Goal: Task Accomplishment & Management: Manage account settings

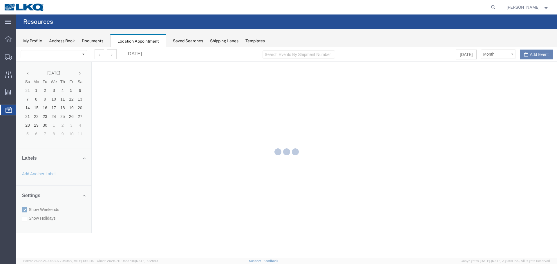
select select "28018"
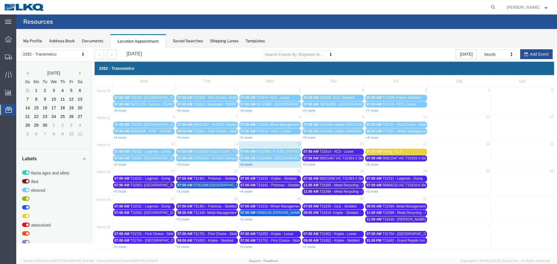
click at [250, 165] on link "+4 more" at bounding box center [246, 165] width 13 height 4
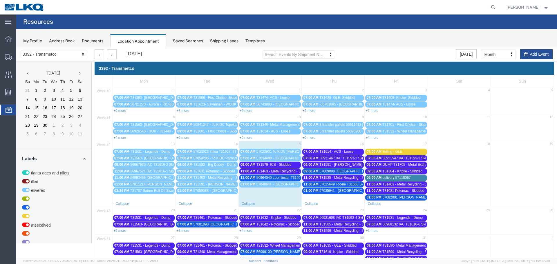
click at [337, 158] on span "56921467 IAC T31593-2 Skidded" at bounding box center [344, 158] width 51 height 4
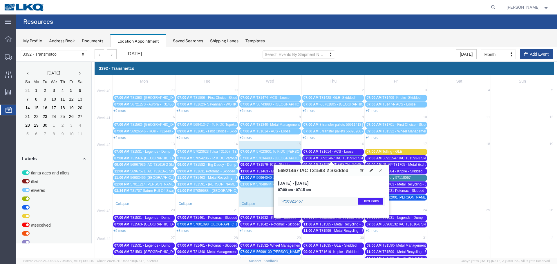
click at [298, 201] on link "56921467" at bounding box center [292, 201] width 22 height 6
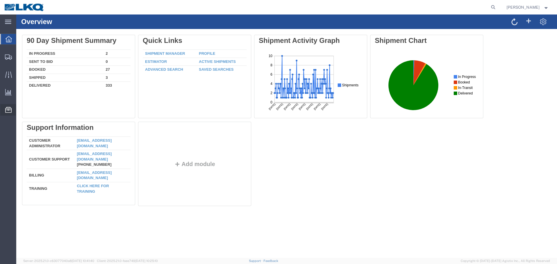
click at [0, 0] on span "Location Appointment" at bounding box center [0, 0] width 0 height 0
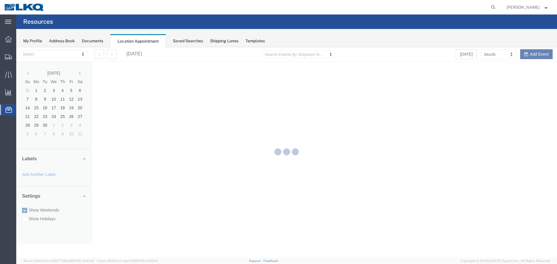
select select "28018"
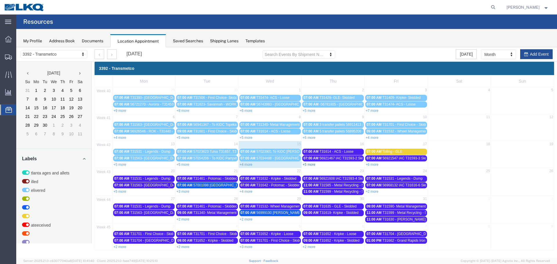
click at [310, 165] on link "+5 more" at bounding box center [309, 165] width 13 height 4
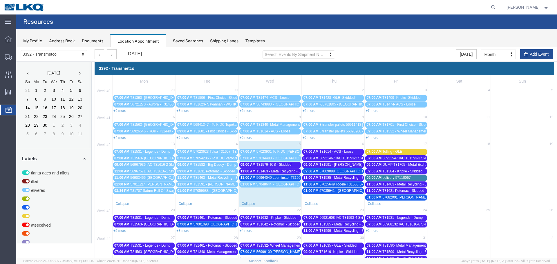
click at [122, 230] on link "+5 more" at bounding box center [119, 231] width 13 height 4
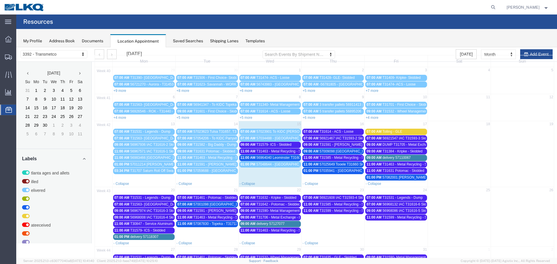
scroll to position [29, 0]
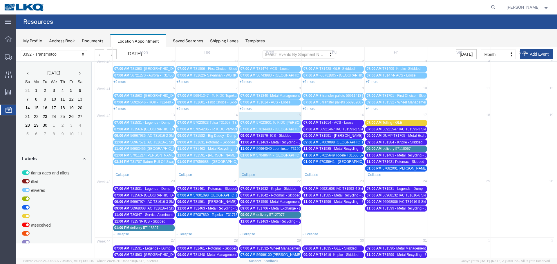
click at [274, 214] on span "delivery 57127077" at bounding box center [270, 215] width 28 height 4
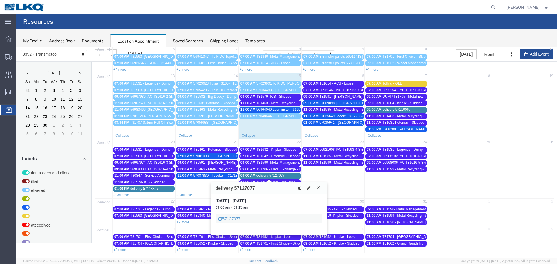
scroll to position [70, 0]
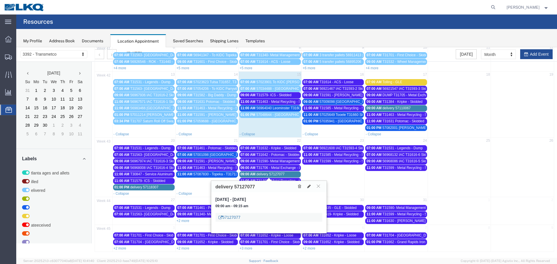
click at [235, 218] on link "57127077" at bounding box center [229, 218] width 22 height 6
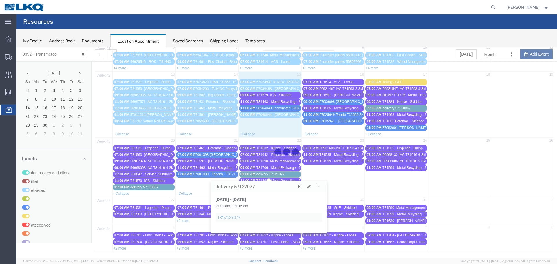
click at [237, 218] on div at bounding box center [286, 152] width 541 height 211
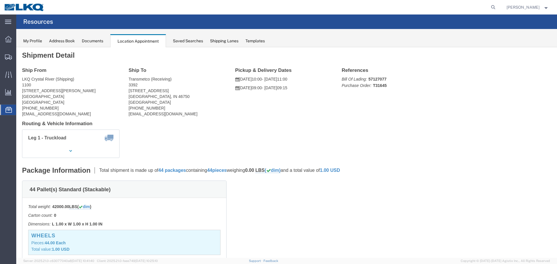
scroll to position [0, 0]
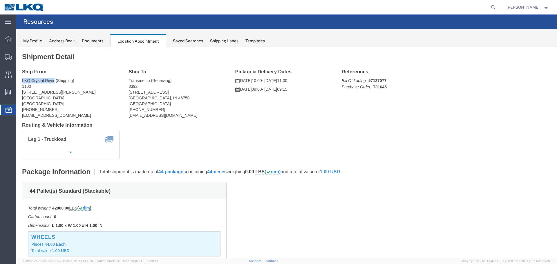
drag, startPoint x: 6, startPoint y: 33, endPoint x: 38, endPoint y: 32, distance: 32.2
click address "LKQ Crystal River (Shipping) 1100 [STREET_ADDRESS][PERSON_NAME][PERSON_NAME] [P…"
copy address "LKQ Crystal River"
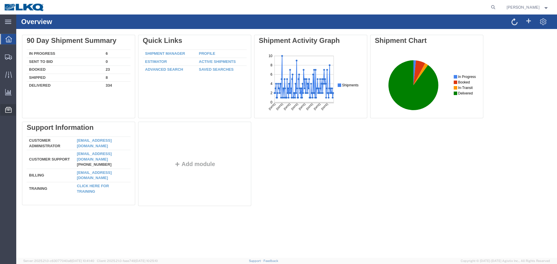
click at [0, 0] on span "Location Appointment" at bounding box center [0, 0] width 0 height 0
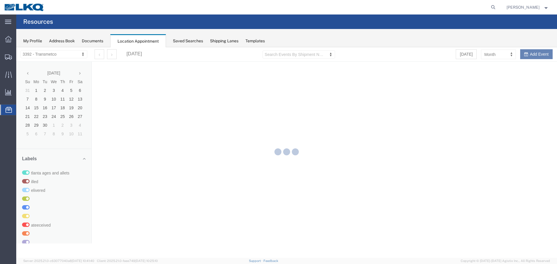
select select "28018"
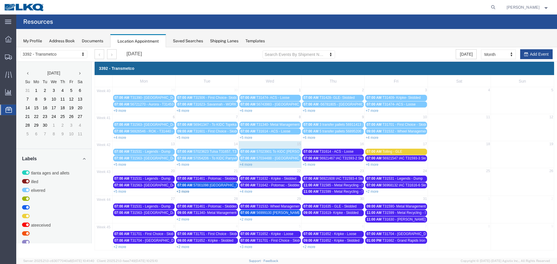
click at [185, 193] on link "+3 more" at bounding box center [182, 192] width 13 height 4
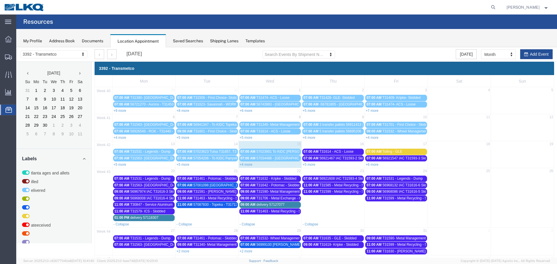
click at [162, 218] on div "01:00 PM delivery 57118307" at bounding box center [143, 218] width 59 height 4
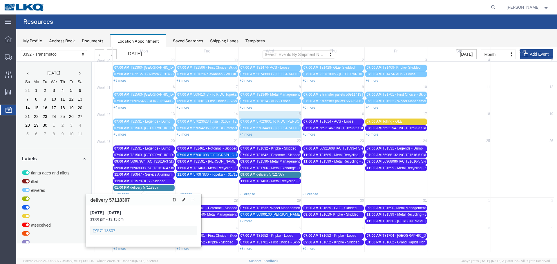
scroll to position [30, 0]
click at [184, 201] on icon at bounding box center [183, 200] width 3 height 4
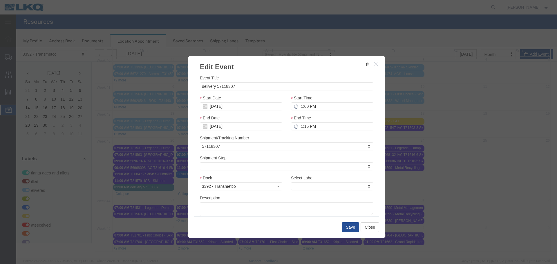
select select
click at [234, 86] on input "delivery 57118307" at bounding box center [287, 86] width 174 height 8
paste input "LKQ Crystal River"
click at [214, 86] on input "delivery 57118307 LKQ [GEOGRAPHIC_DATA]" at bounding box center [287, 86] width 174 height 8
type input "57118307 LKQ Crystal River"
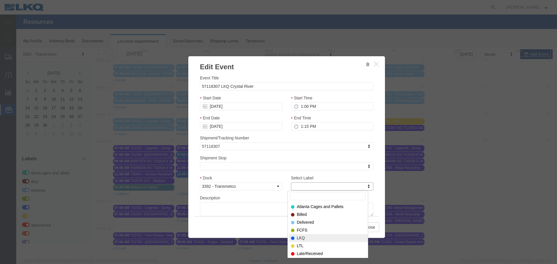
select select "22"
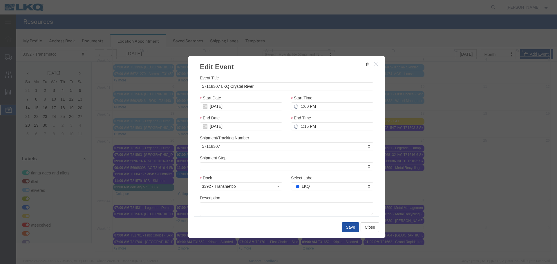
click at [351, 232] on button "Save" at bounding box center [350, 228] width 17 height 10
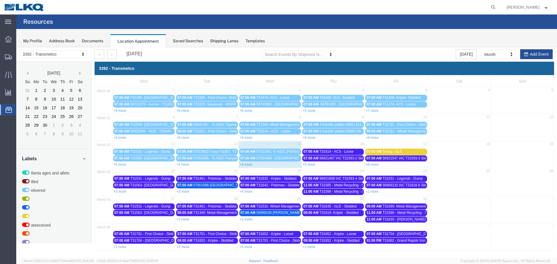
scroll to position [0, 0]
click at [121, 192] on link "+5 more" at bounding box center [119, 192] width 13 height 4
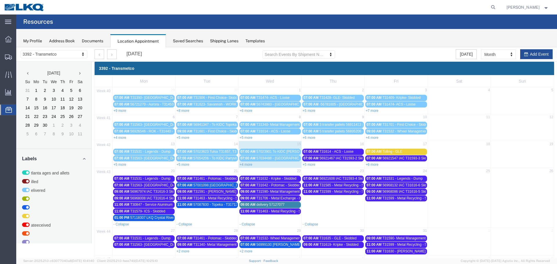
click at [263, 204] on span "delivery 57127077" at bounding box center [270, 205] width 28 height 4
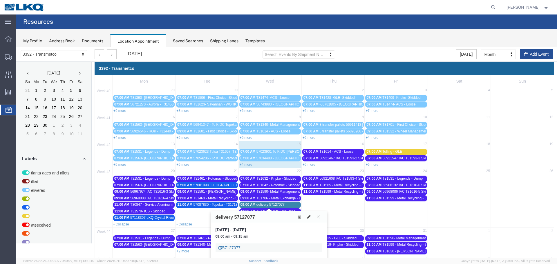
click at [238, 248] on link "57127077" at bounding box center [229, 248] width 22 height 6
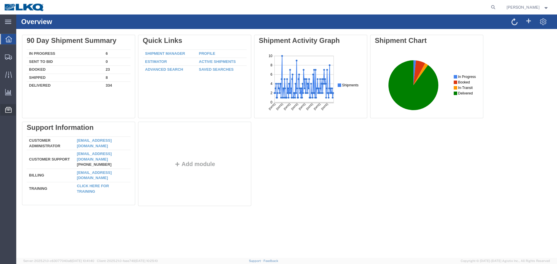
click at [0, 0] on span "Location Appointment" at bounding box center [0, 0] width 0 height 0
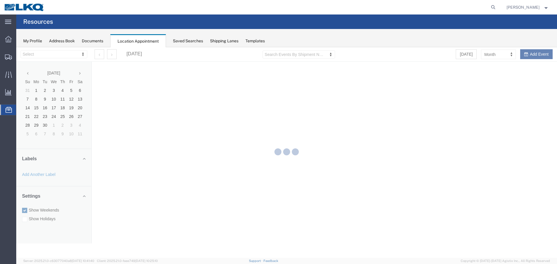
select select "28018"
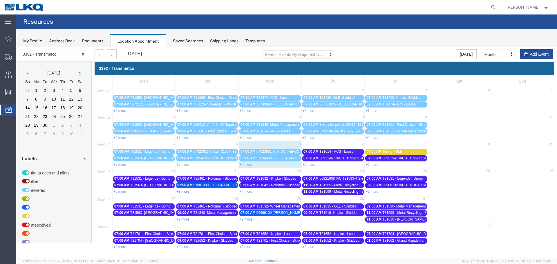
click at [182, 192] on link "+3 more" at bounding box center [182, 192] width 13 height 4
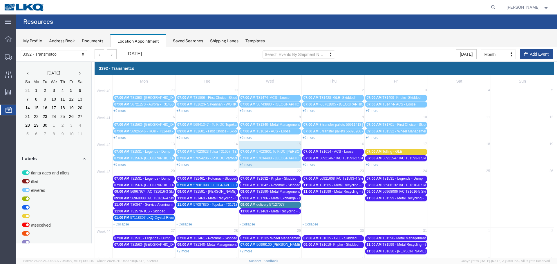
click at [248, 204] on span "09:00 AM" at bounding box center [248, 205] width 15 height 4
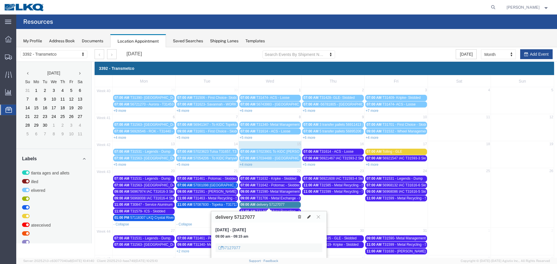
click at [309, 217] on icon at bounding box center [308, 217] width 3 height 4
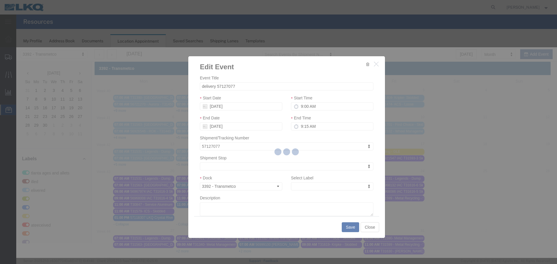
select select
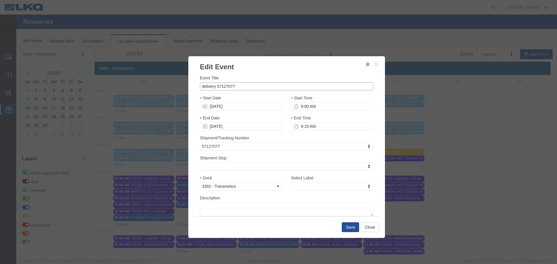
click at [237, 86] on input "delivery 57127077" at bounding box center [287, 86] width 174 height 8
paste input "LKQ Crystal River"
click at [214, 86] on input "delivery 57127077 LKQ Crystal River" at bounding box center [287, 86] width 174 height 8
type input "57127077 LKQ Crystal River"
click at [348, 227] on button "Save" at bounding box center [350, 228] width 17 height 10
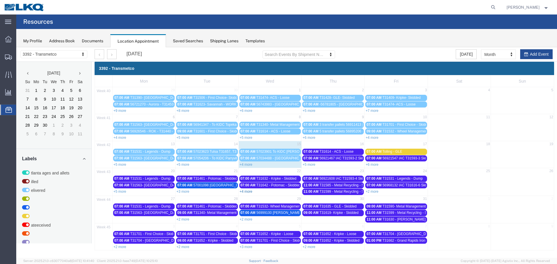
click at [244, 192] on link "+4 more" at bounding box center [246, 192] width 13 height 4
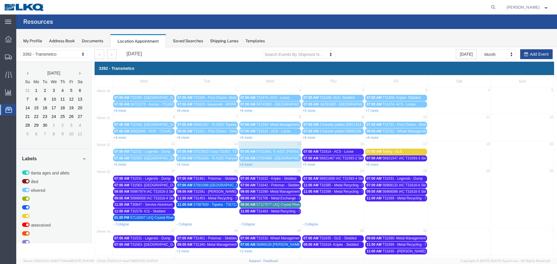
drag, startPoint x: 263, startPoint y: 205, endPoint x: 259, endPoint y: 205, distance: 4.1
click at [263, 205] on span "57127077 LKQ Crystal River" at bounding box center [278, 205] width 44 height 4
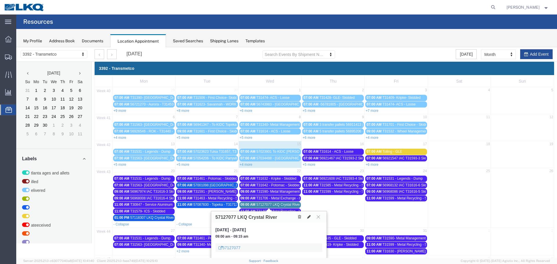
click at [309, 217] on icon at bounding box center [308, 217] width 3 height 4
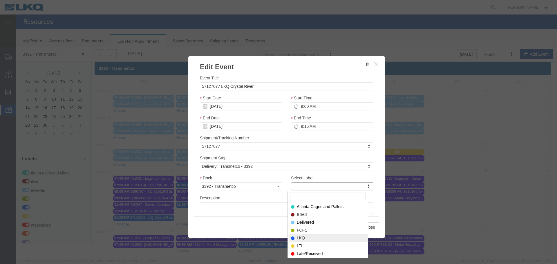
select select "22"
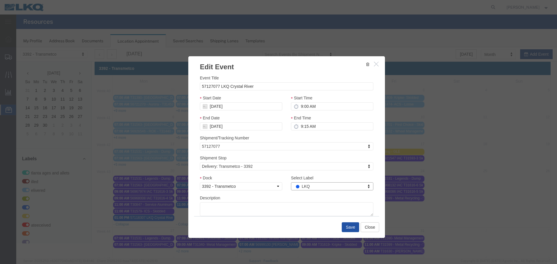
click at [353, 227] on button "Save" at bounding box center [350, 228] width 17 height 10
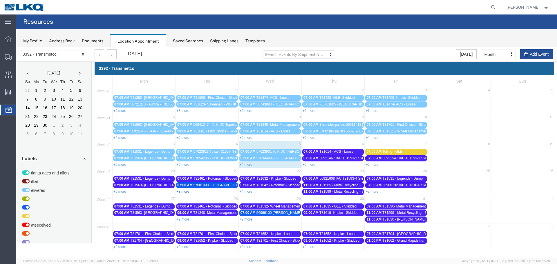
click at [186, 192] on link "+3 more" at bounding box center [182, 192] width 13 height 4
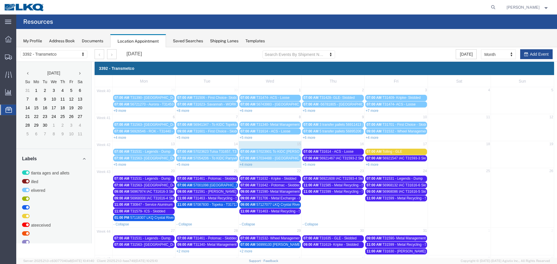
click at [143, 217] on span "57118307 LKQ Crystal River" at bounding box center [152, 218] width 44 height 4
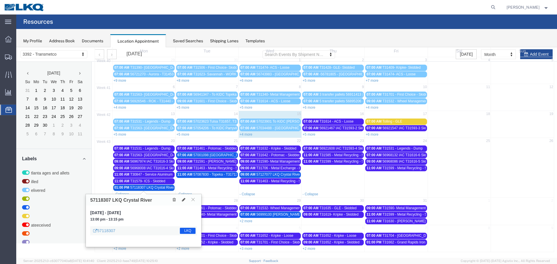
scroll to position [30, 0]
click at [108, 232] on link "57118307" at bounding box center [104, 231] width 22 height 6
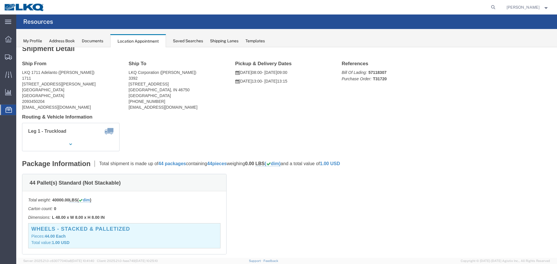
scroll to position [0, 0]
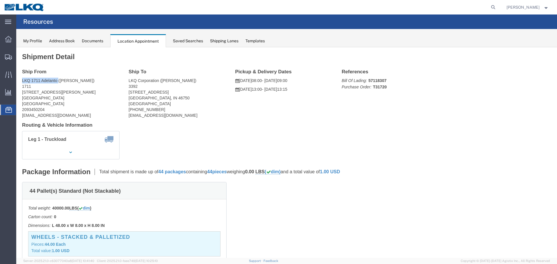
drag, startPoint x: 6, startPoint y: 33, endPoint x: 42, endPoint y: 32, distance: 36.3
click div "Ship From LKQ 1711 Adelanto ([PERSON_NAME]) [STREET_ADDRESS][PERSON_NAME] [GEOG…"
copy address "LKQ 1711 Adelanto"
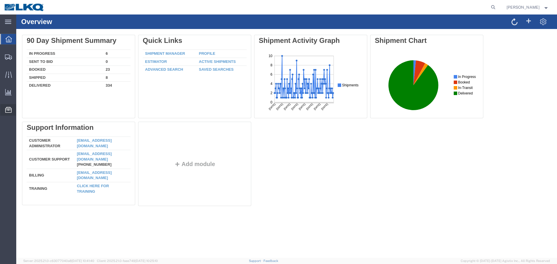
click at [0, 0] on span "Location Appointment" at bounding box center [0, 0] width 0 height 0
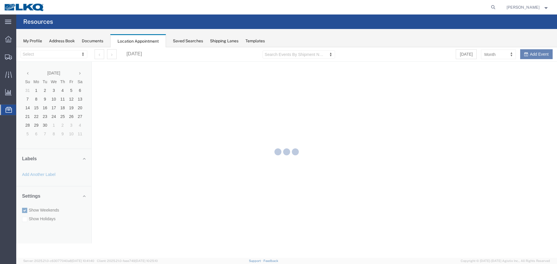
select select "28018"
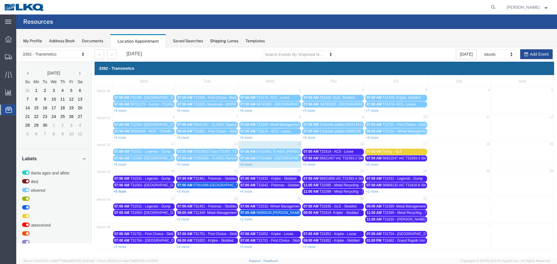
click at [117, 190] on link "+5 more" at bounding box center [119, 192] width 13 height 4
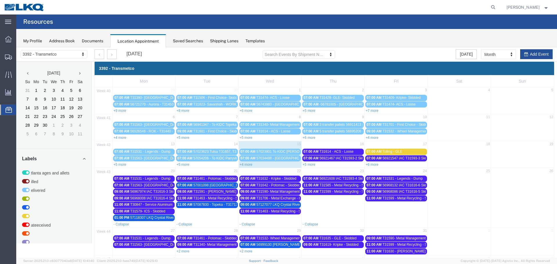
click at [132, 218] on span "57118307 LKQ Crystal River" at bounding box center [152, 218] width 44 height 4
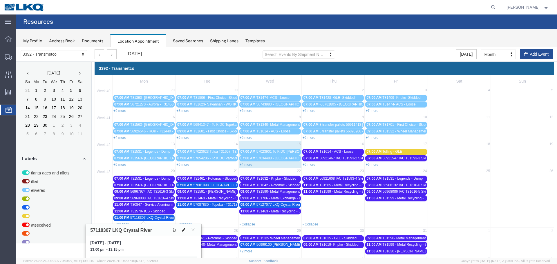
drag, startPoint x: 185, startPoint y: 232, endPoint x: 182, endPoint y: 229, distance: 3.9
click at [185, 232] on icon at bounding box center [183, 230] width 3 height 4
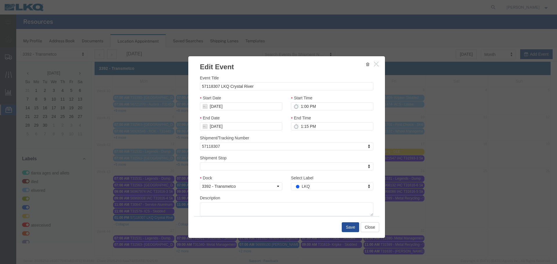
select select
click at [256, 86] on input "57118307 LKQ Crystal River" at bounding box center [287, 86] width 174 height 8
paste input "LKQ 1711 Adelanto"
type input "57118307 LKQ 1711 Adelanto"
click at [345, 229] on button "Save" at bounding box center [350, 228] width 17 height 10
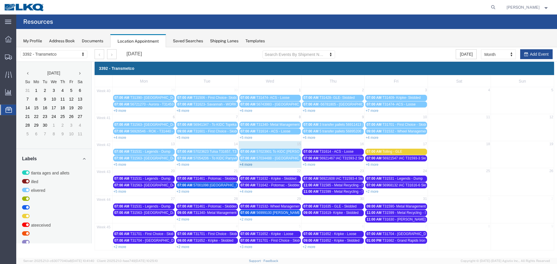
click at [246, 163] on link "+4 more" at bounding box center [246, 165] width 13 height 4
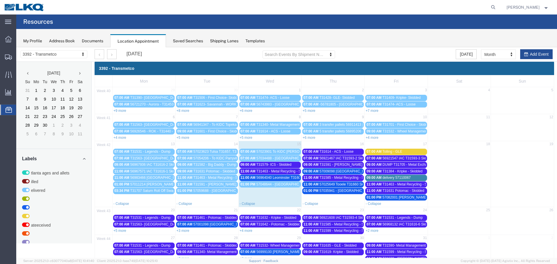
click at [406, 177] on span "delivery 57110067" at bounding box center [396, 178] width 28 height 4
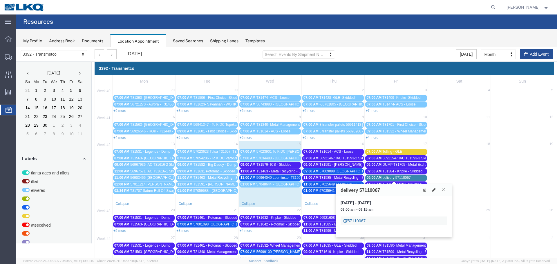
click at [361, 220] on link "57110067" at bounding box center [355, 221] width 22 height 6
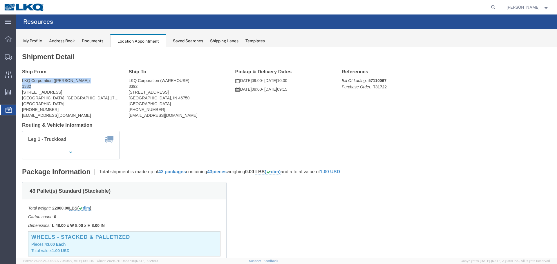
drag, startPoint x: 6, startPoint y: 33, endPoint x: 70, endPoint y: 38, distance: 63.8
click address "LKQ Corporation ([PERSON_NAME]) 1382 [STREET_ADDRESS] [PHONE_NUMBER] [EMAIL_ADD…"
copy address "LKQ Corporation ([PERSON_NAME]) 1382"
click at [0, 0] on span "Location Appointment" at bounding box center [0, 0] width 0 height 0
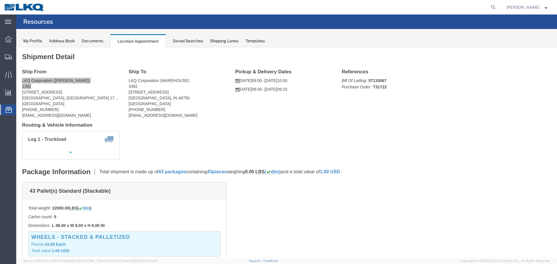
click at [0, 0] on span "Location Appointment" at bounding box center [0, 0] width 0 height 0
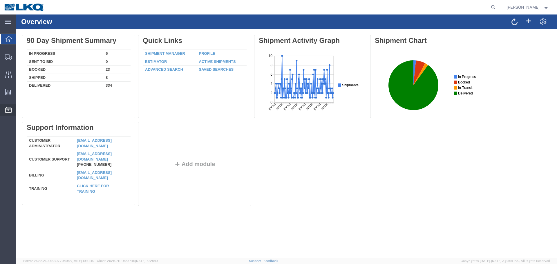
click at [0, 0] on span "Location Appointment" at bounding box center [0, 0] width 0 height 0
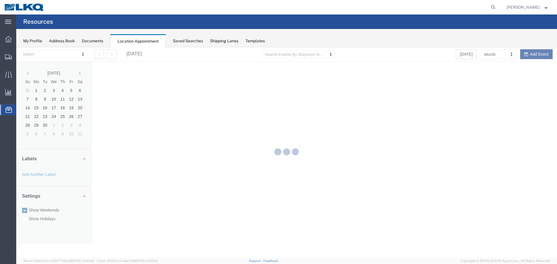
select select "28018"
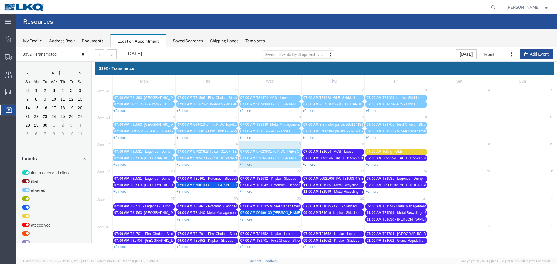
click at [308, 165] on link "+5 more" at bounding box center [309, 165] width 13 height 4
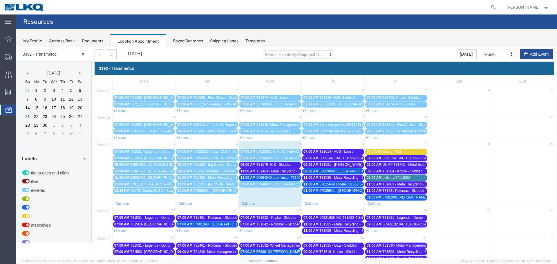
click at [382, 178] on span "delivery 57110067" at bounding box center [396, 178] width 28 height 4
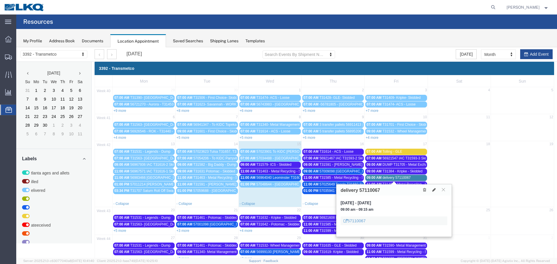
click at [359, 189] on h3 "delivery 57110067" at bounding box center [360, 190] width 39 height 5
click at [433, 189] on icon at bounding box center [433, 190] width 3 height 4
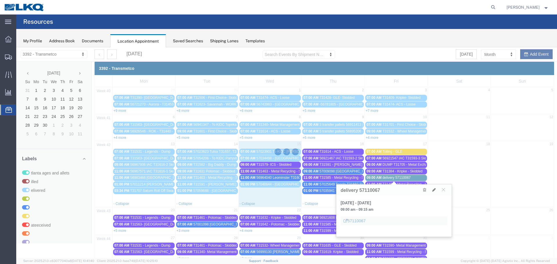
select select "1"
select select
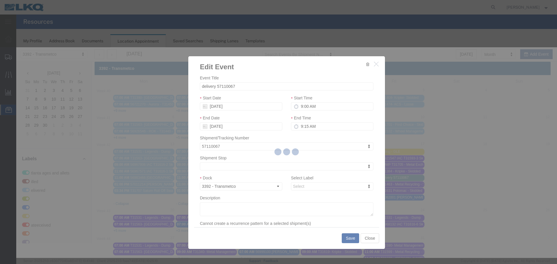
select select
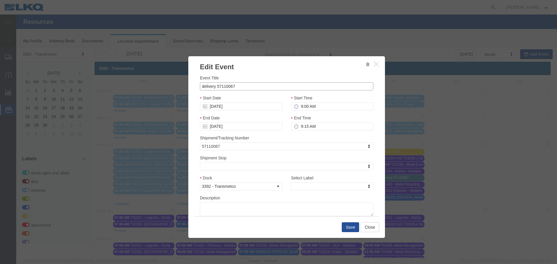
click at [214, 86] on input "delivery 57110067" at bounding box center [287, 86] width 174 height 8
click at [225, 86] on input "57110067" at bounding box center [287, 86] width 174 height 8
paste input "LKQ Corporation ([PERSON_NAME]) 1382"
click at [282, 88] on input "57110067 LKQ Corporation ([PERSON_NAME]) 1382" at bounding box center [287, 86] width 174 height 8
type input "57110067 LKQ 1382"
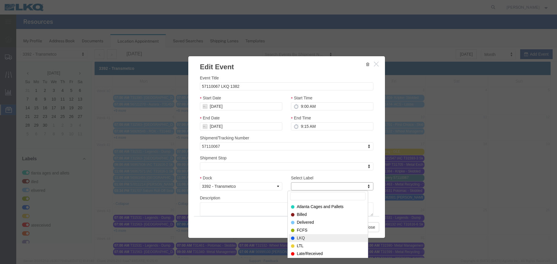
select select "22"
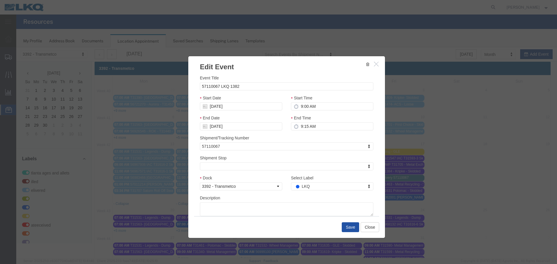
click at [350, 225] on button "Save" at bounding box center [350, 228] width 17 height 10
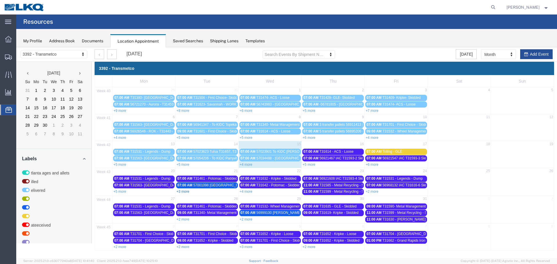
click at [187, 193] on link "+3 more" at bounding box center [182, 192] width 13 height 4
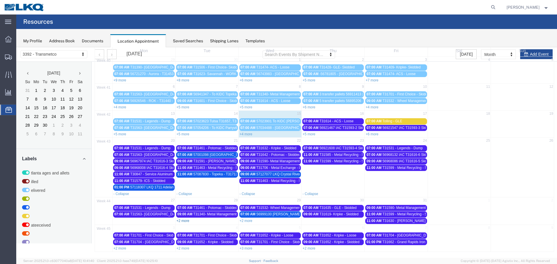
click at [186, 221] on link "+2 more" at bounding box center [182, 221] width 13 height 4
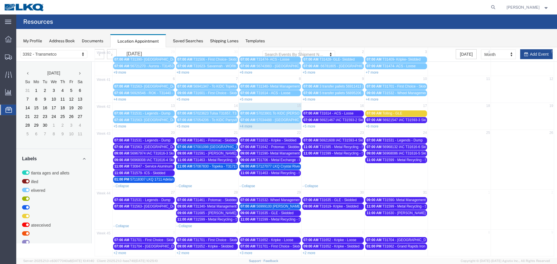
scroll to position [43, 0]
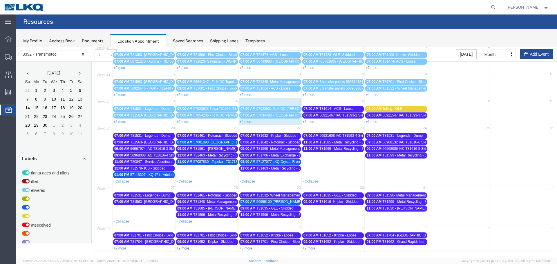
click at [187, 250] on link "+2 more" at bounding box center [182, 249] width 13 height 4
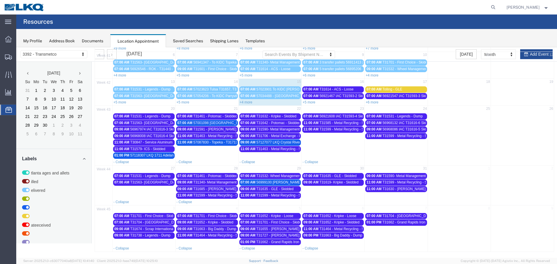
scroll to position [0, 0]
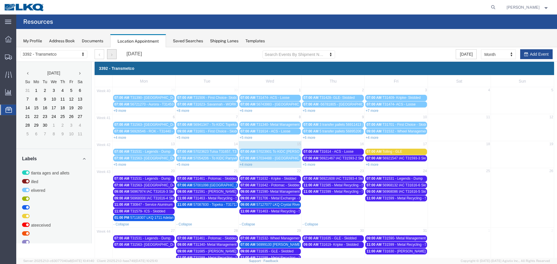
click at [111, 55] on button "button" at bounding box center [112, 54] width 10 height 10
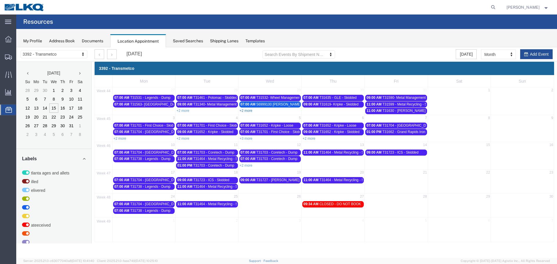
click at [244, 110] on link "+2 more" at bounding box center [246, 111] width 13 height 4
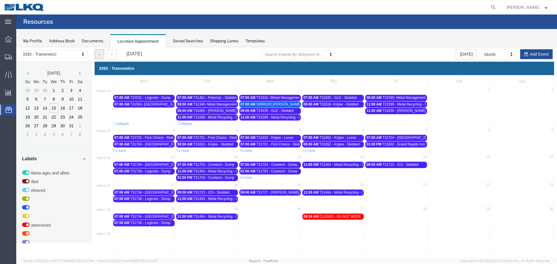
click at [99, 55] on icon "button" at bounding box center [99, 55] width 1 height 4
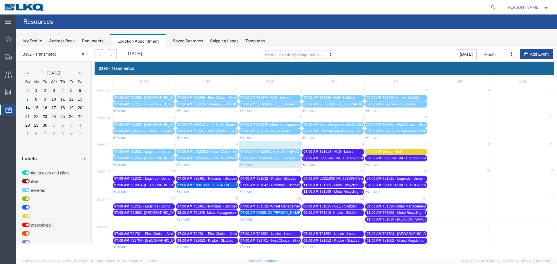
click at [311, 163] on link "+5 more" at bounding box center [309, 165] width 13 height 4
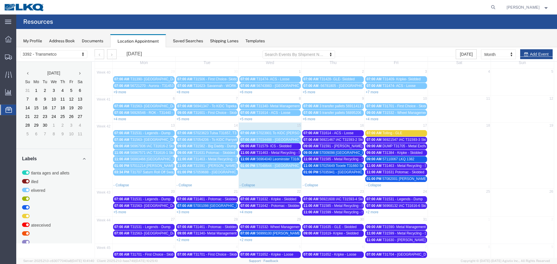
scroll to position [38, 0]
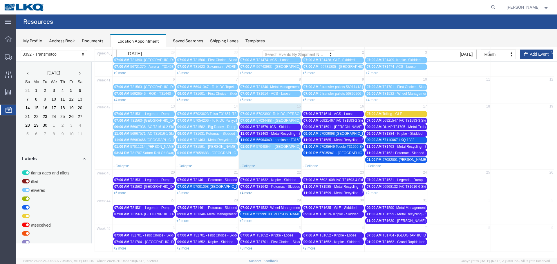
click at [248, 192] on link "+4 more" at bounding box center [246, 193] width 13 height 4
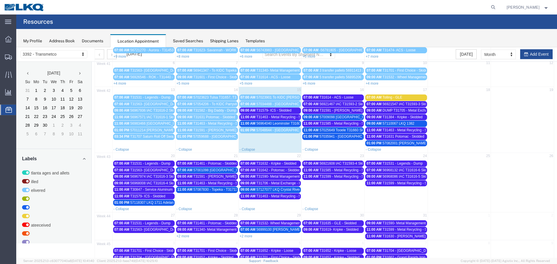
scroll to position [70, 0]
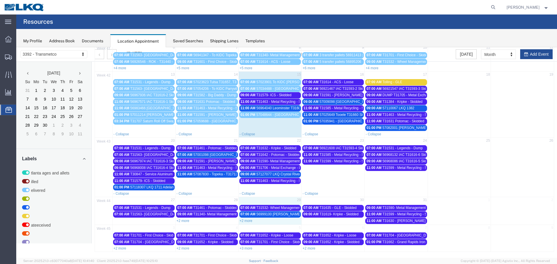
click at [251, 222] on div "+2 more" at bounding box center [270, 221] width 63 height 6
select select "1"
select select
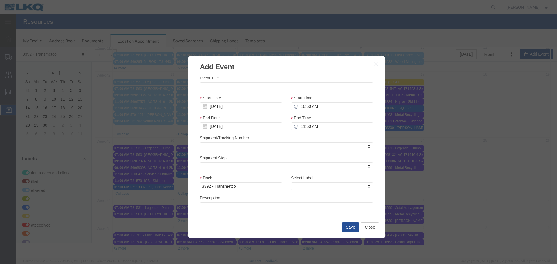
click at [375, 62] on button "button" at bounding box center [376, 64] width 7 height 7
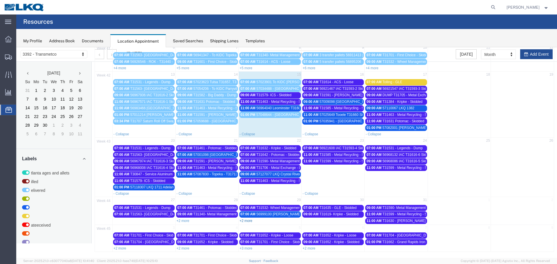
click at [250, 220] on link "+2 more" at bounding box center [246, 221] width 13 height 4
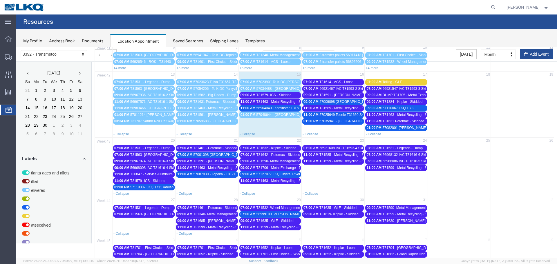
scroll to position [82, 0]
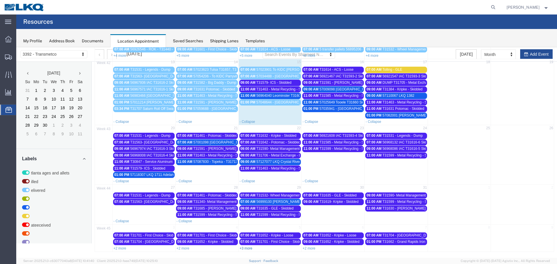
click at [246, 249] on link "+3 more" at bounding box center [246, 249] width 13 height 4
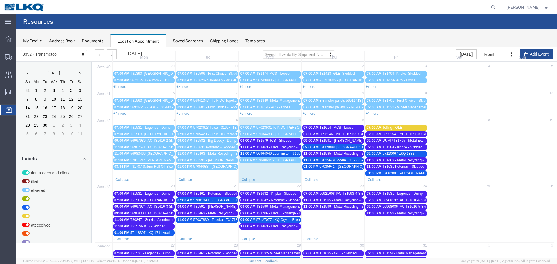
scroll to position [15, 0]
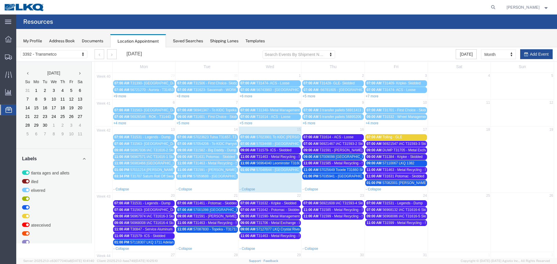
click at [389, 144] on span "56921547 IAC T31593-3 Skidded" at bounding box center [407, 144] width 51 height 4
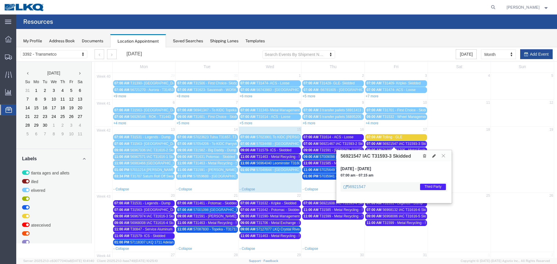
click at [442, 157] on icon at bounding box center [443, 155] width 3 height 3
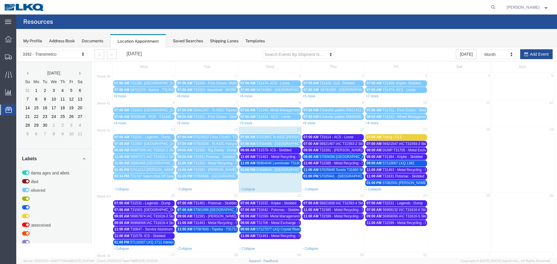
click at [414, 149] on span "DUMP T31705 - Metal Exchange - Dump" at bounding box center [413, 150] width 63 height 4
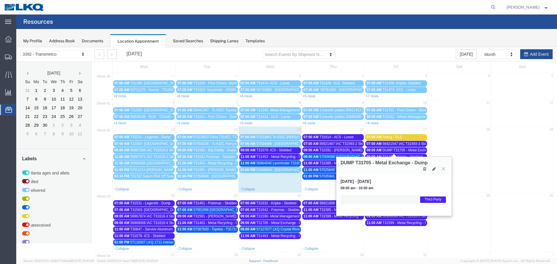
click at [444, 170] on icon at bounding box center [443, 168] width 3 height 3
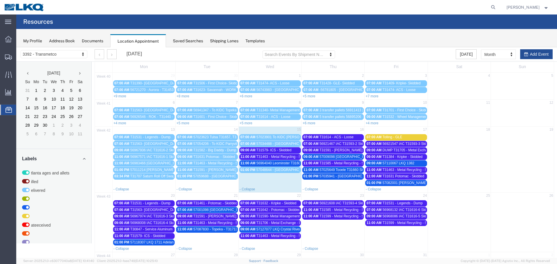
click at [411, 156] on span "T31384 - Kripke - Skidded" at bounding box center [402, 157] width 40 height 4
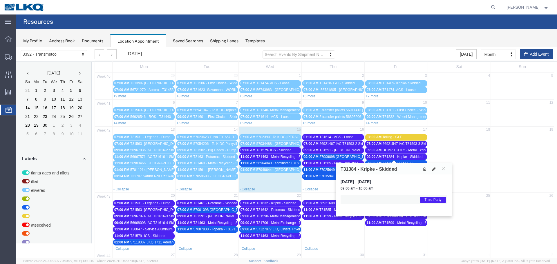
click at [445, 169] on icon at bounding box center [443, 168] width 3 height 3
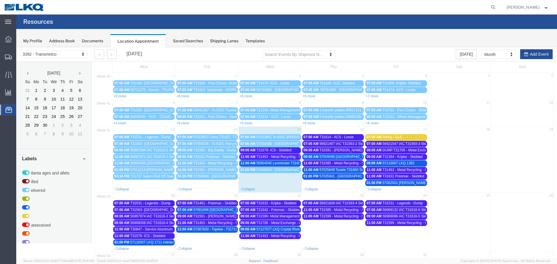
click at [411, 169] on span "T31463 - Metal Recycling - Skidded" at bounding box center [409, 170] width 55 height 4
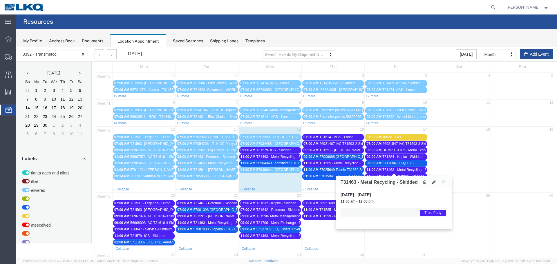
click at [444, 184] on button at bounding box center [444, 182] width 8 height 6
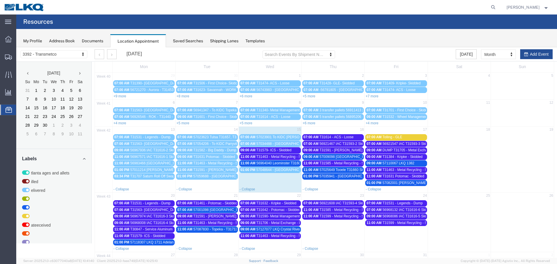
click at [409, 176] on span "T31631 Potomac - Skidded" at bounding box center [403, 176] width 42 height 4
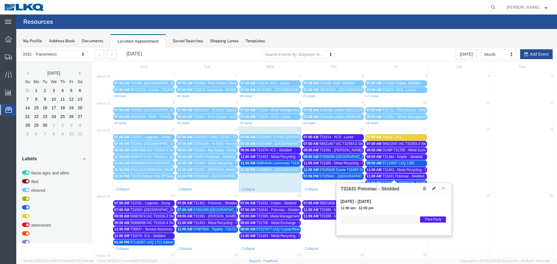
click at [442, 189] on icon at bounding box center [443, 188] width 3 height 3
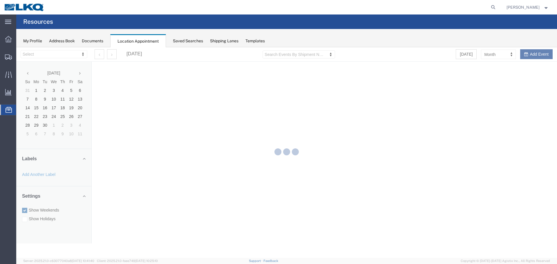
select select "28018"
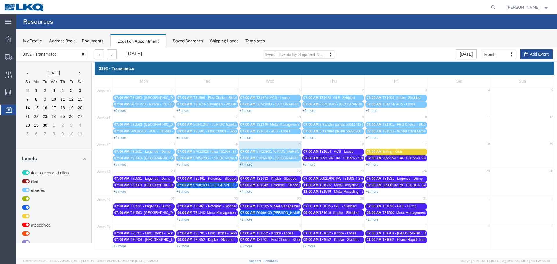
click at [252, 165] on link "+4 more" at bounding box center [246, 165] width 13 height 4
